Goal: Information Seeking & Learning: Learn about a topic

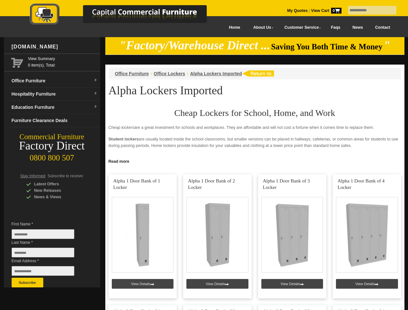
click at [368, 10] on input "text" at bounding box center [372, 10] width 48 height 9
click at [48, 254] on input "Last Name *" at bounding box center [43, 253] width 63 height 10
click at [27, 283] on button "Subscribe" at bounding box center [28, 283] width 32 height 10
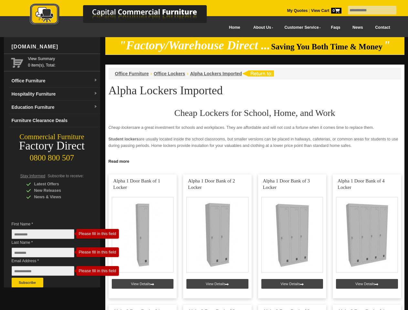
click at [255, 161] on link "Read more" at bounding box center [254, 161] width 299 height 8
